Goal: Task Accomplishment & Management: Use online tool/utility

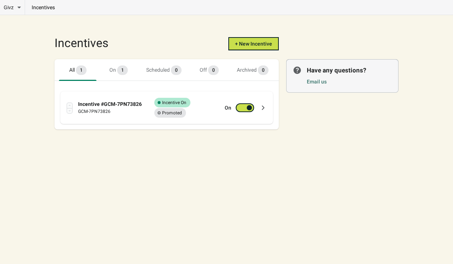
click at [264, 110] on icon at bounding box center [262, 107] width 7 height 7
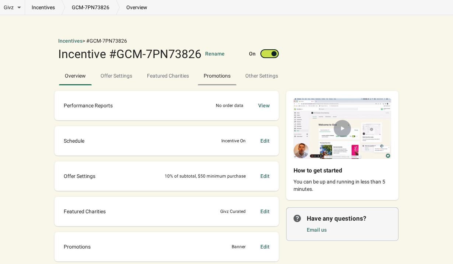
click at [222, 77] on span "Promotions" at bounding box center [217, 76] width 27 height 6
